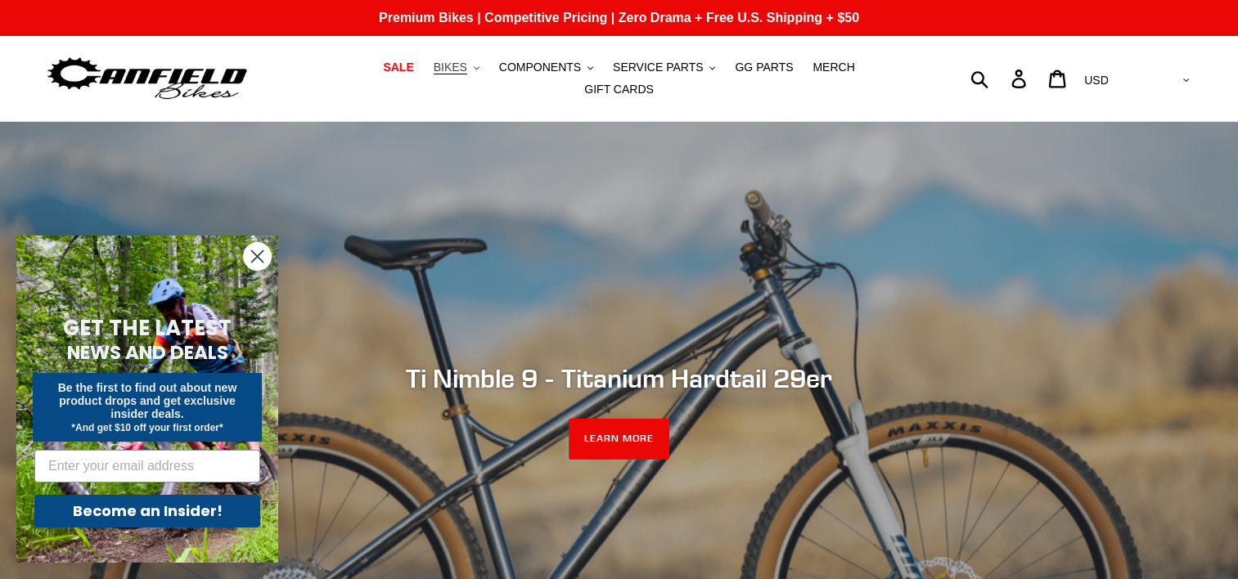
click at [434, 74] on span "BIKES" at bounding box center [451, 68] width 34 height 14
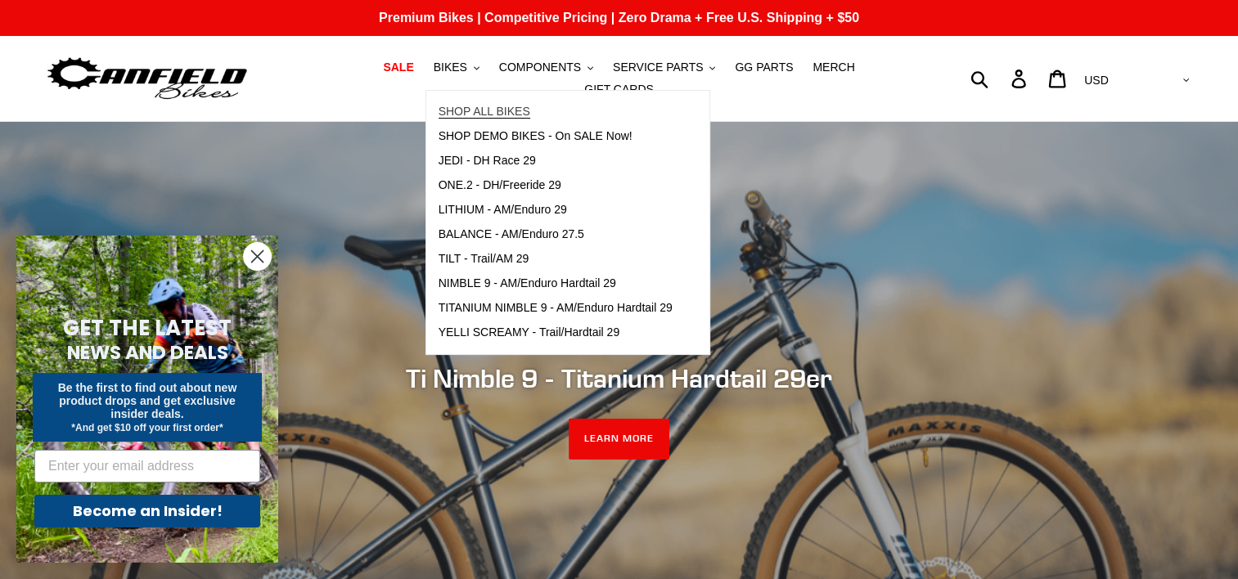
click at [456, 116] on span "SHOP ALL BIKES" at bounding box center [485, 112] width 92 height 14
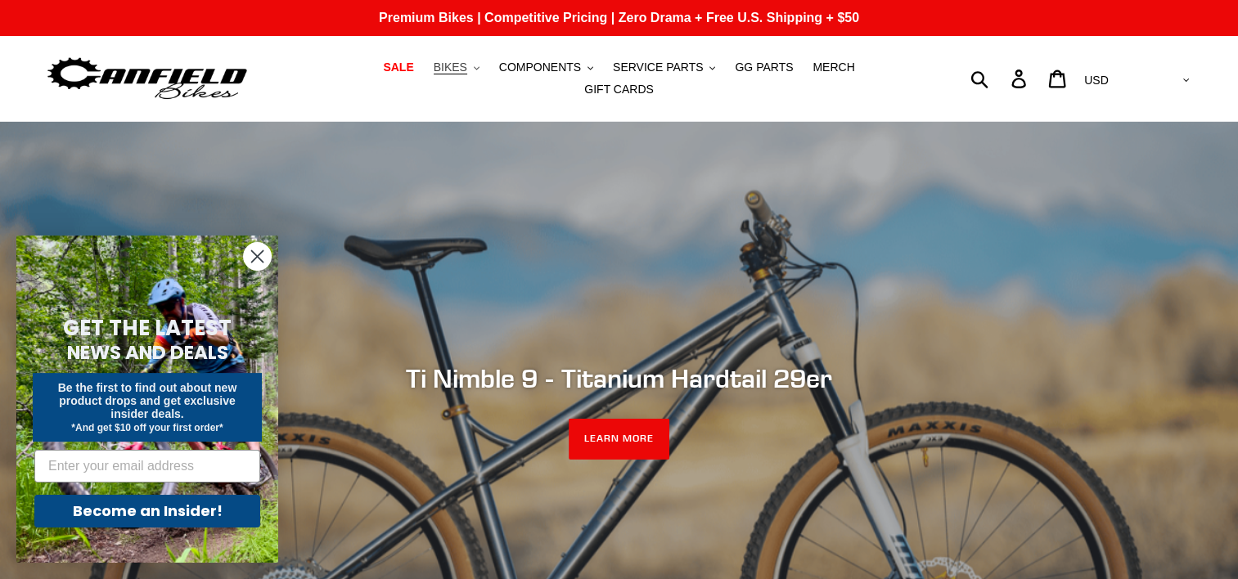
click at [434, 74] on span "BIKES" at bounding box center [451, 68] width 34 height 14
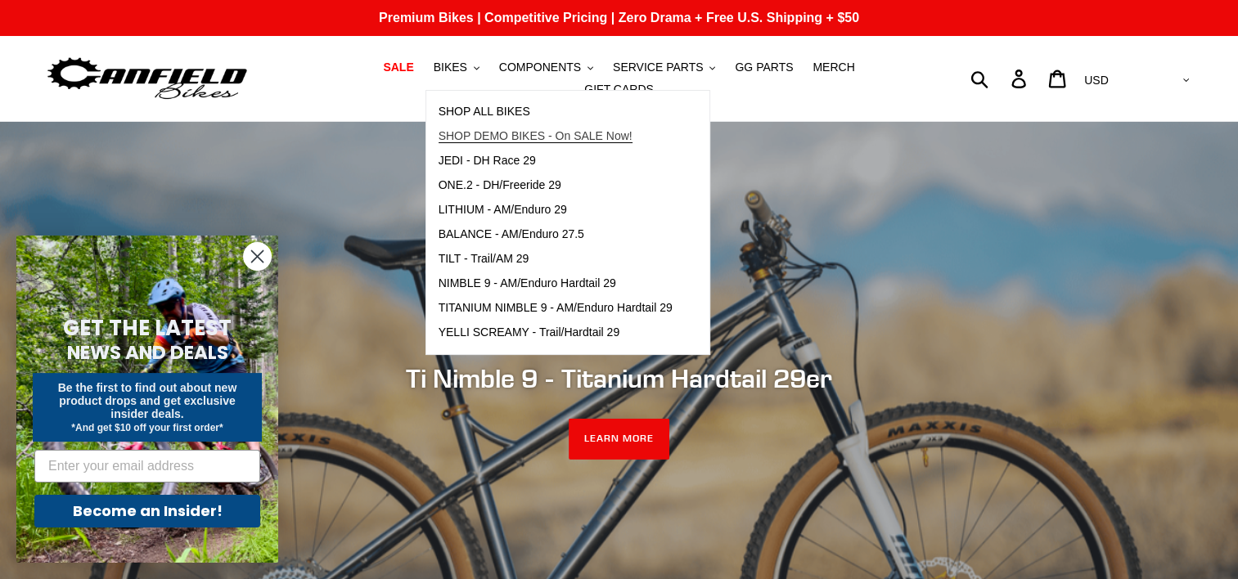
click at [442, 141] on span "SHOP DEMO BIKES - On SALE Now!" at bounding box center [536, 136] width 194 height 14
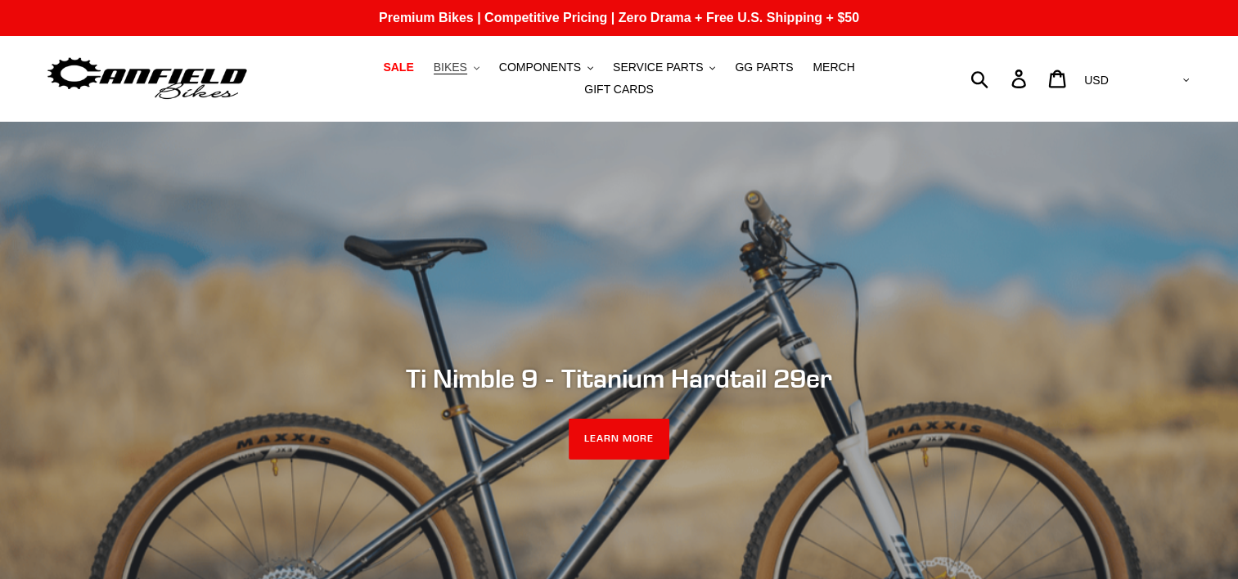
click at [426, 74] on button "BIKES .cls-1{fill:#231f20}" at bounding box center [457, 67] width 62 height 22
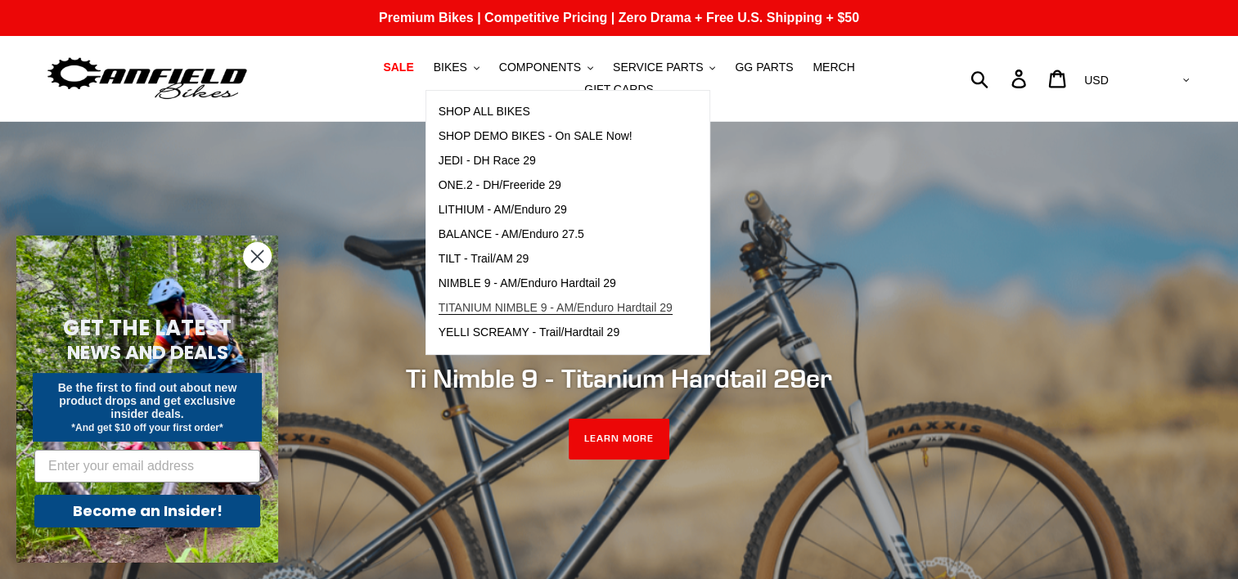
click at [579, 315] on span "TITANIUM NIMBLE 9 - AM/Enduro Hardtail 29" at bounding box center [556, 308] width 234 height 14
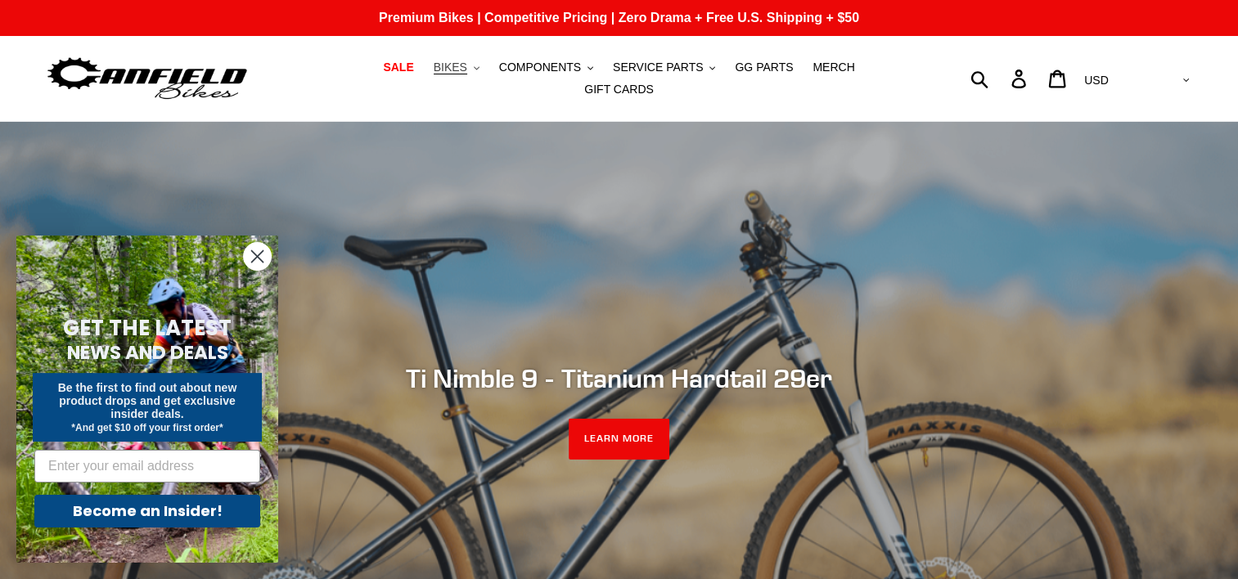
click at [439, 69] on button "BIKES .cls-1{fill:#231f20}" at bounding box center [457, 67] width 62 height 22
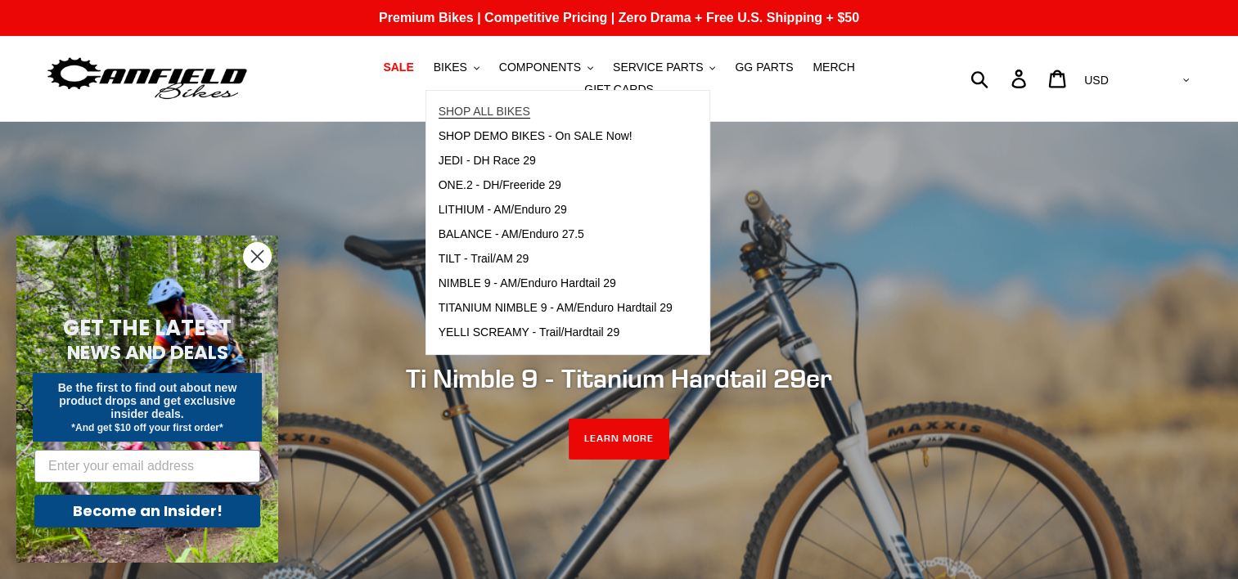
click at [498, 124] on link "SHOP ALL BIKES" at bounding box center [555, 112] width 259 height 25
